Goal: Information Seeking & Learning: Find specific page/section

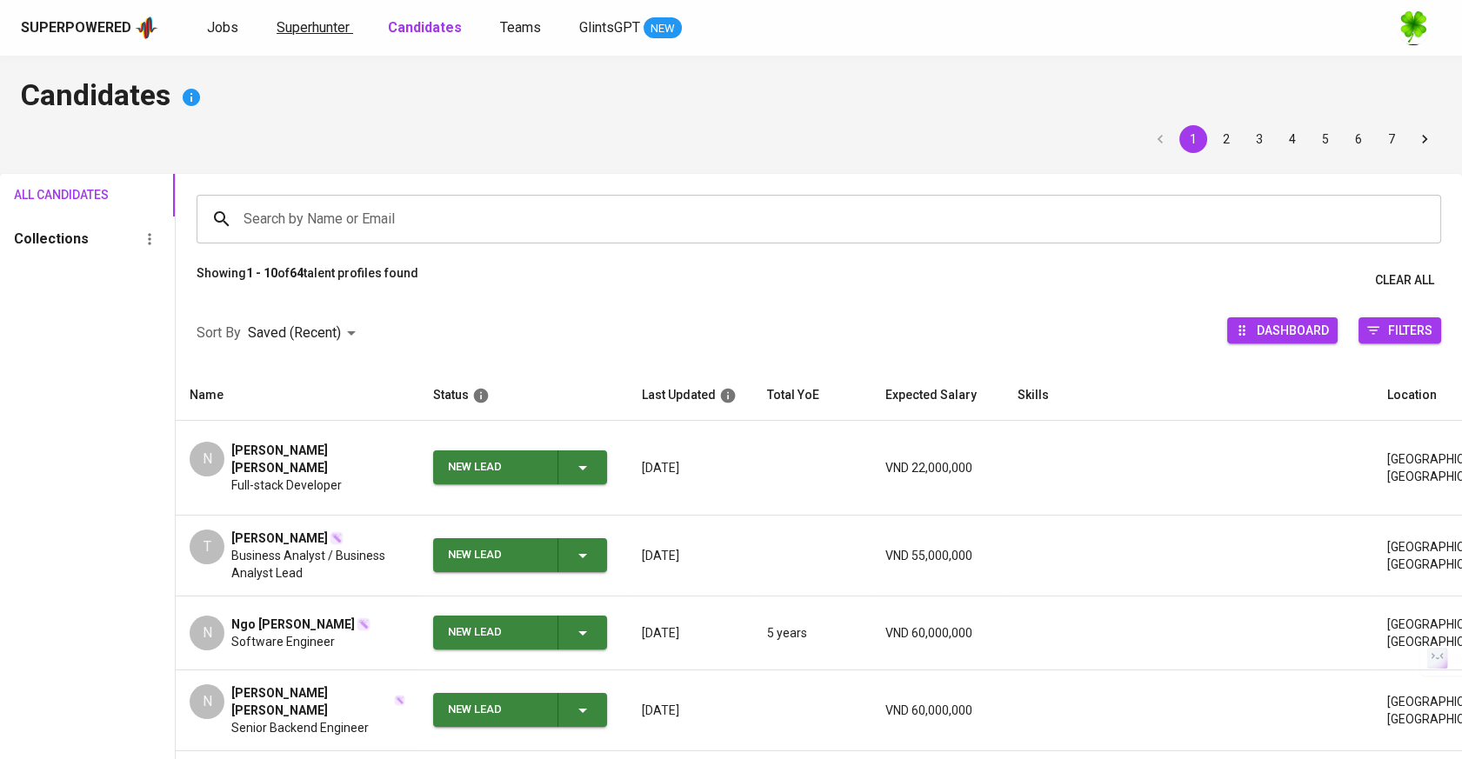
click at [284, 35] on span "Superhunter" at bounding box center [313, 27] width 73 height 17
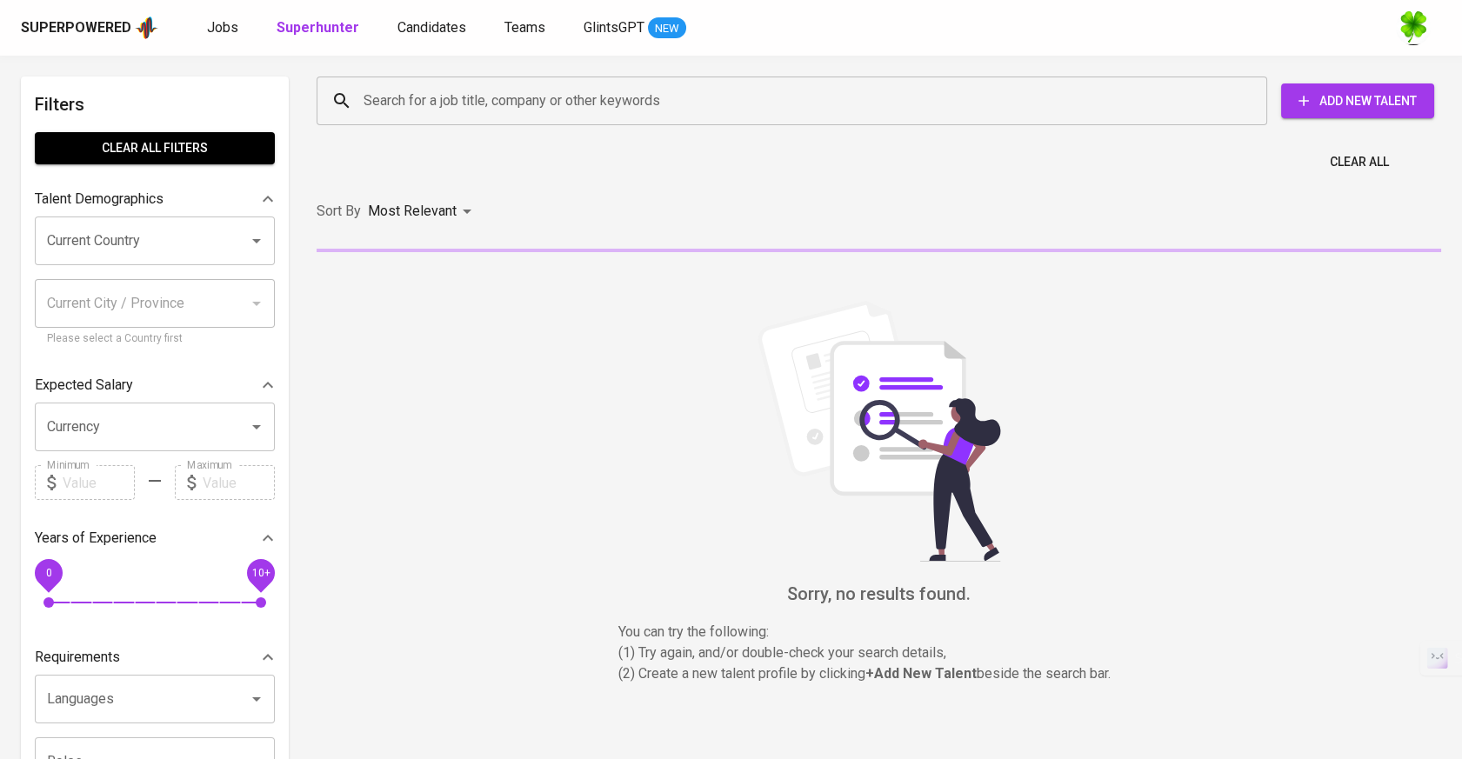
click at [230, 40] on div "Superpowered Jobs Superhunter Candidates Teams GlintsGPT NEW" at bounding box center [703, 28] width 1365 height 26
click at [224, 35] on span "Jobs" at bounding box center [222, 27] width 31 height 17
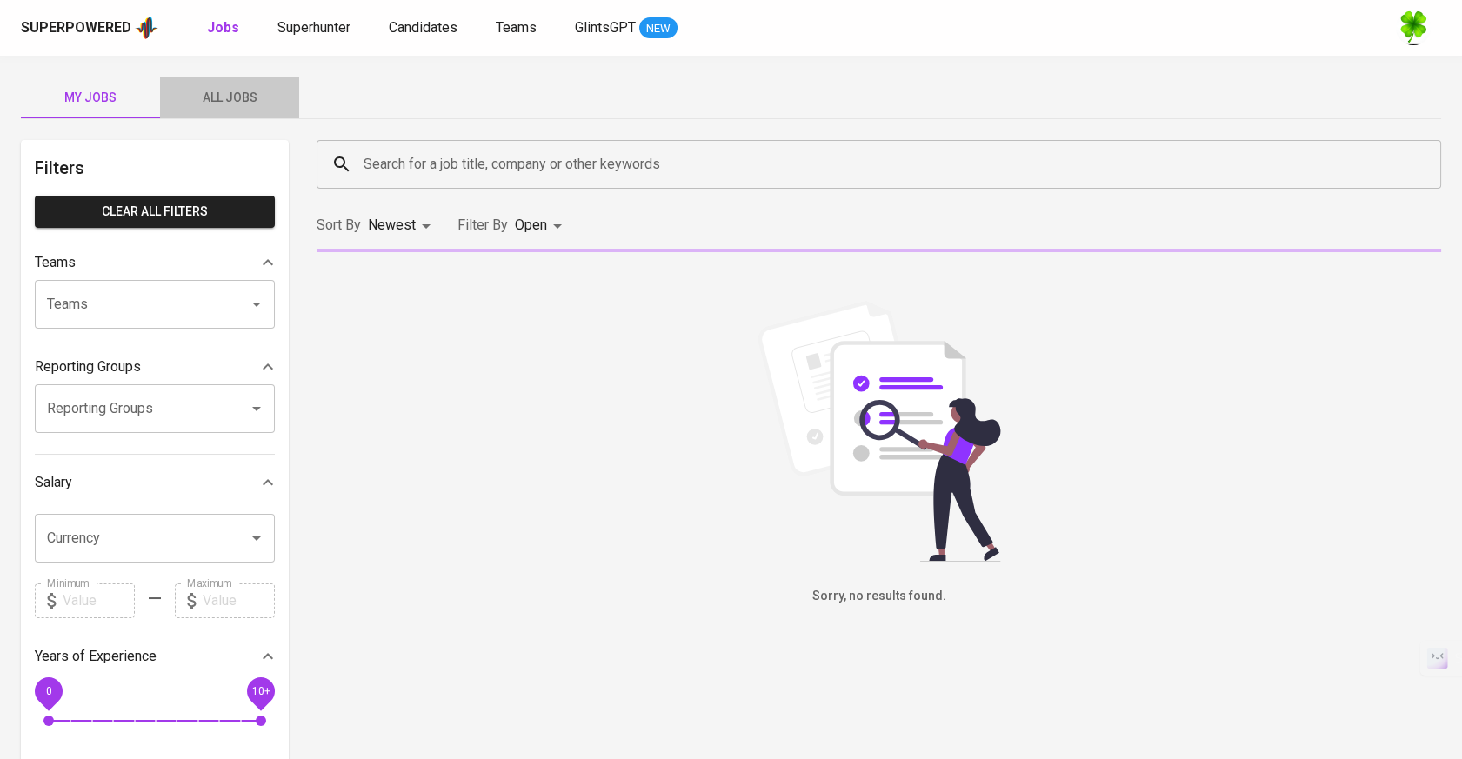
click at [210, 100] on span "All Jobs" at bounding box center [229, 98] width 118 height 22
click at [459, 169] on input "Search for a job title, company or other keywords" at bounding box center [883, 164] width 1048 height 33
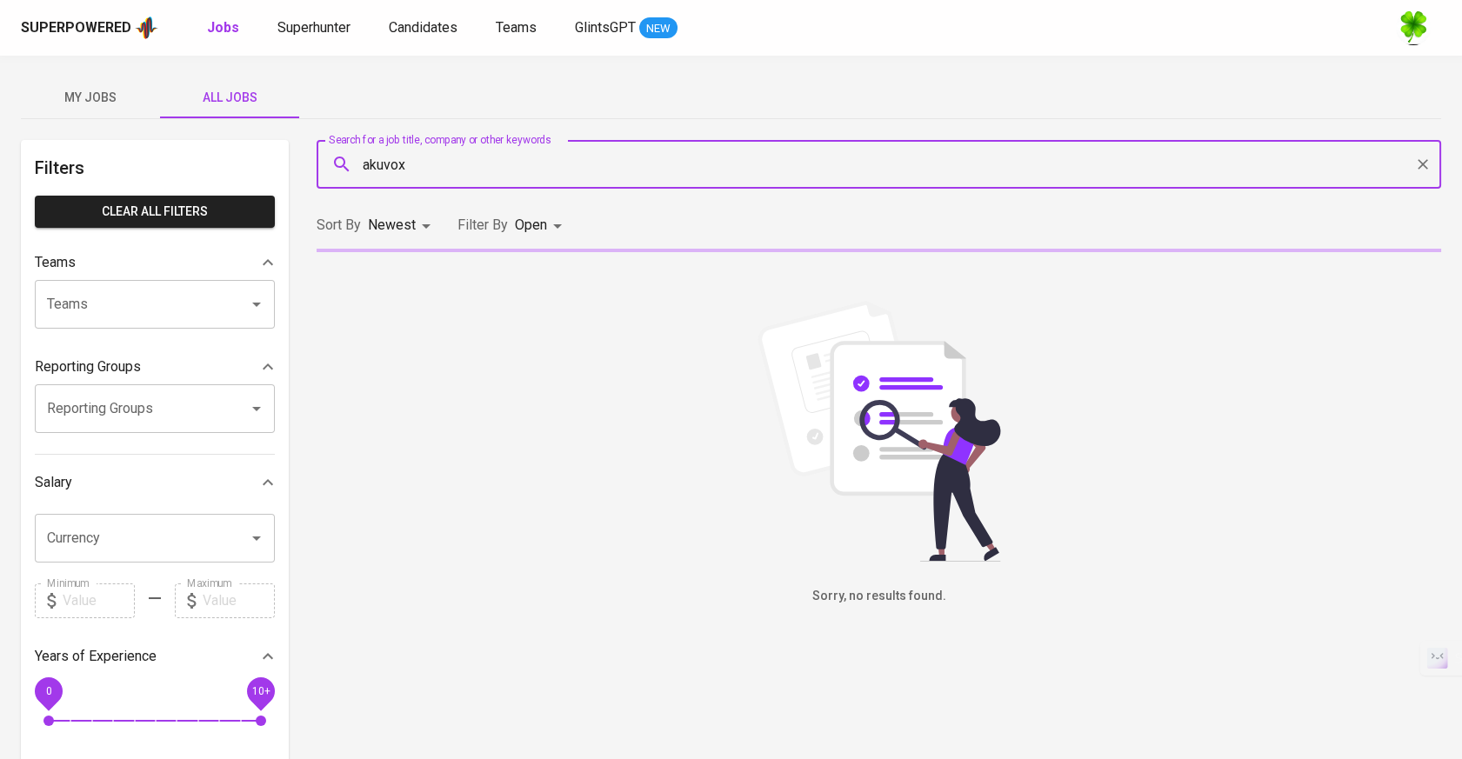
type input "akuvox"
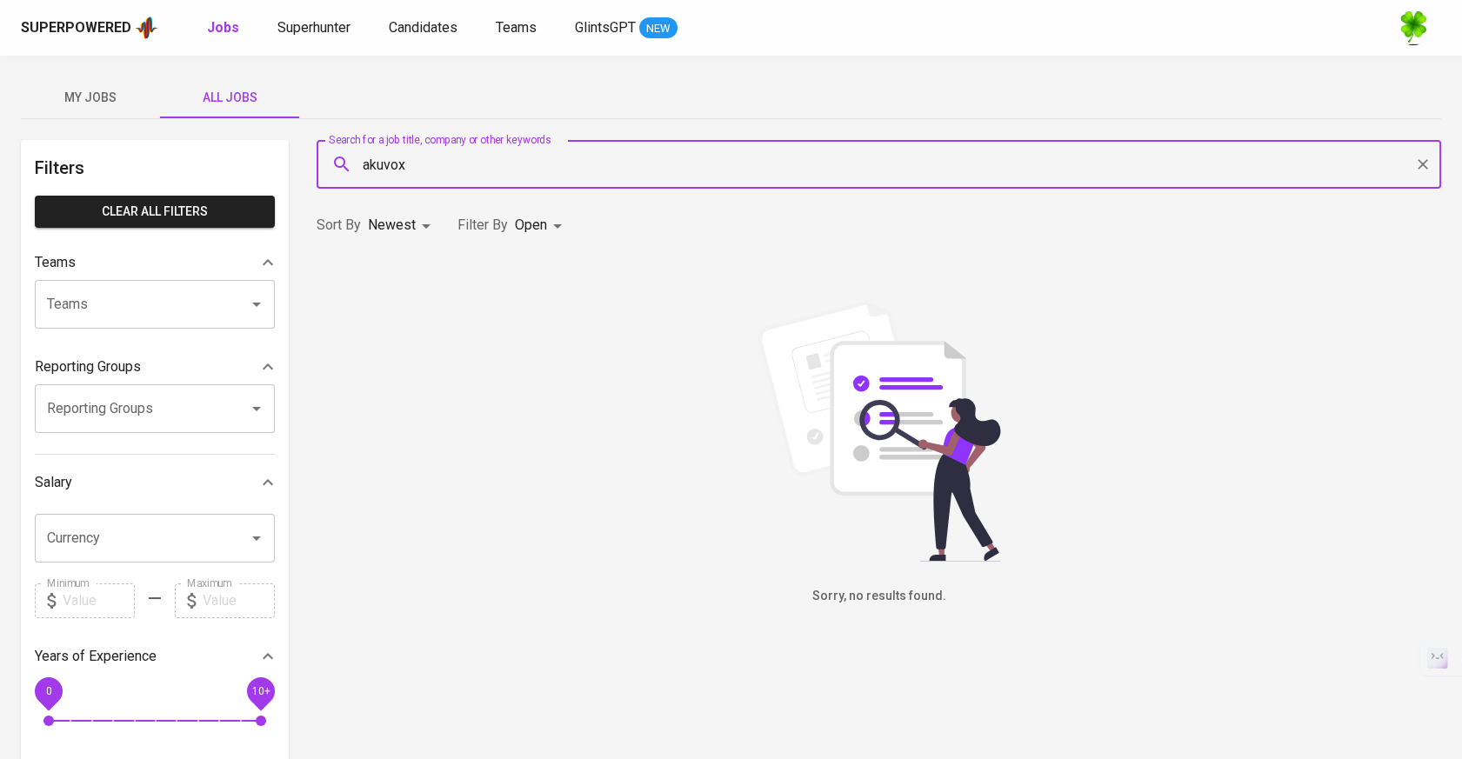
click at [529, 233] on body "Superpowered Jobs Superhunter Candidates Teams GlintsGPT NEW My Jobs All Jobs F…" at bounding box center [731, 593] width 1462 height 1187
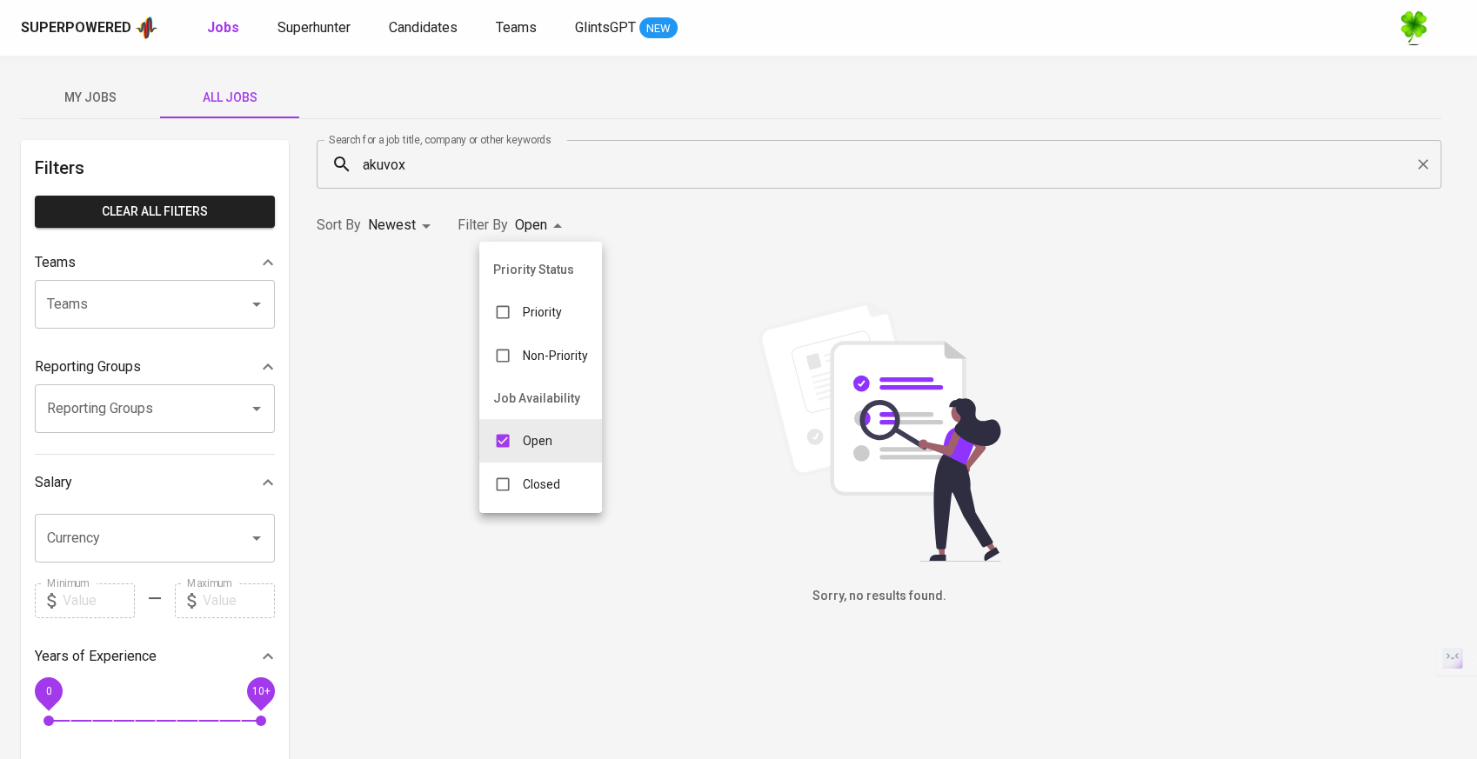
click at [556, 486] on p "Closed" at bounding box center [541, 484] width 37 height 17
type input "OPEN,CLOSE"
checkbox input "true"
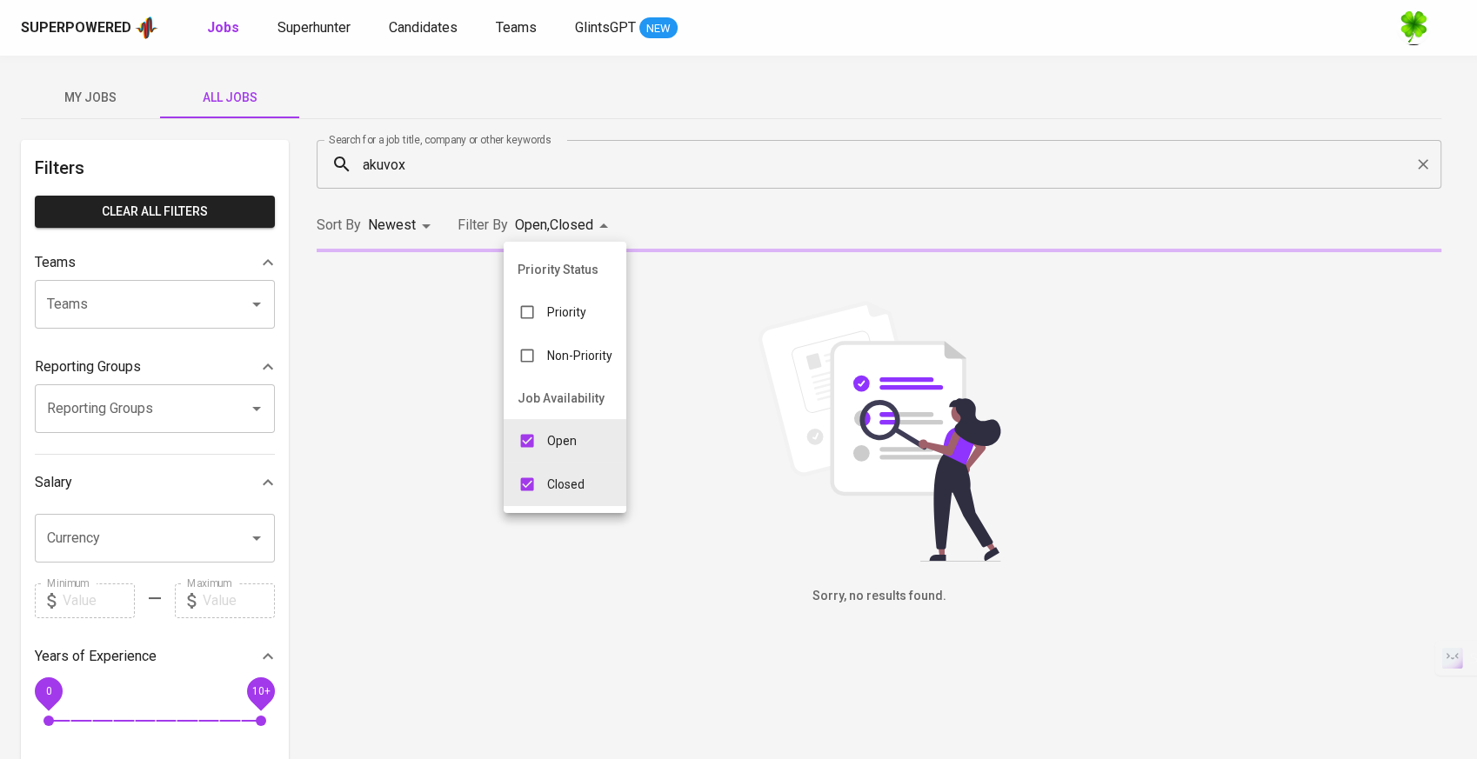
click at [547, 443] on p "Open" at bounding box center [562, 440] width 30 height 17
type input "CLOSE"
checkbox input "false"
click at [859, 427] on div at bounding box center [738, 379] width 1477 height 759
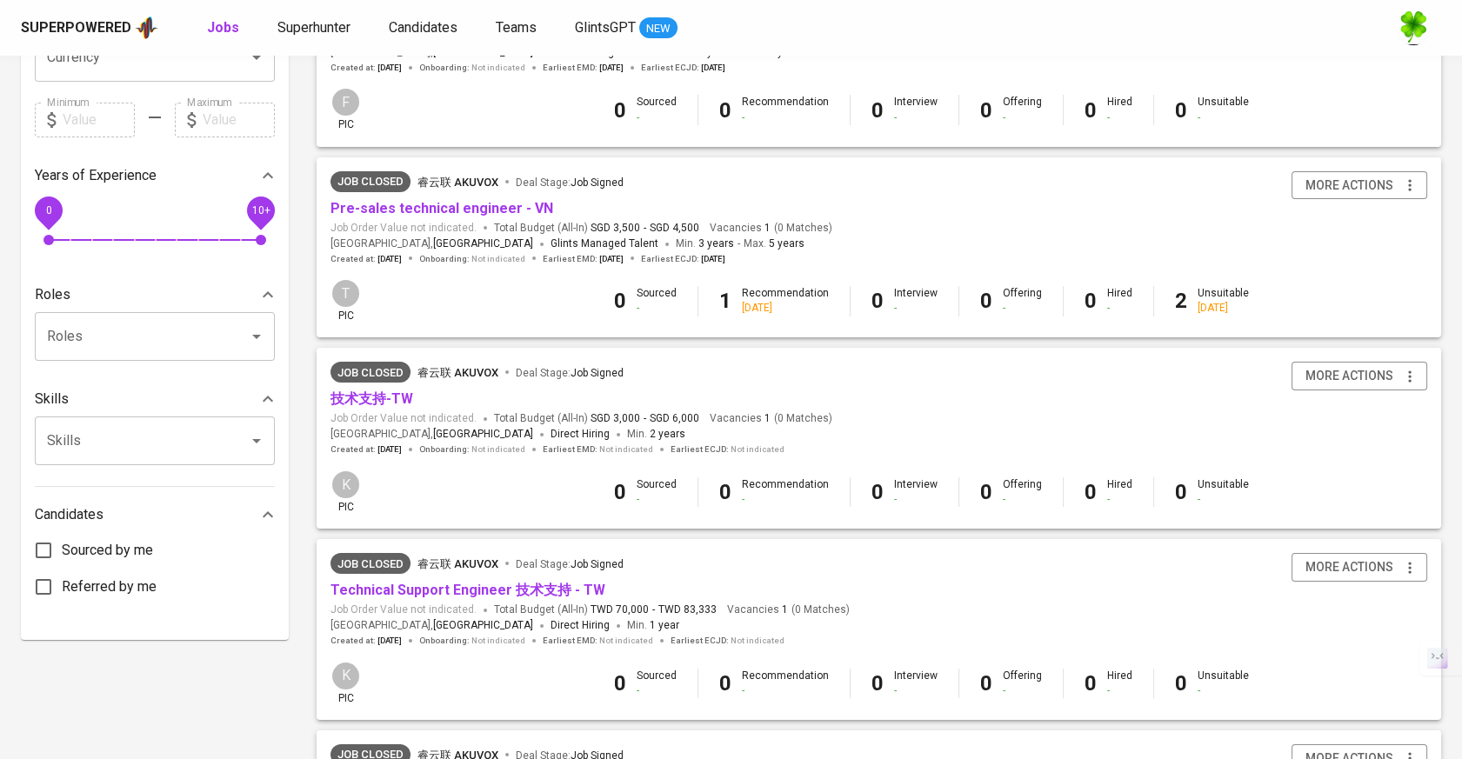
scroll to position [753, 0]
